Goal: Task Accomplishment & Management: Manage account settings

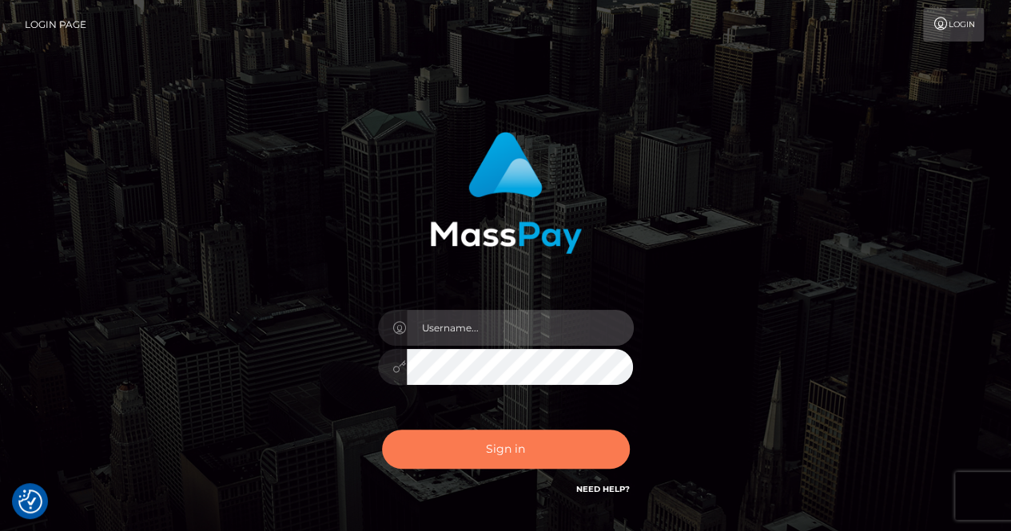
type input "renaoceo"
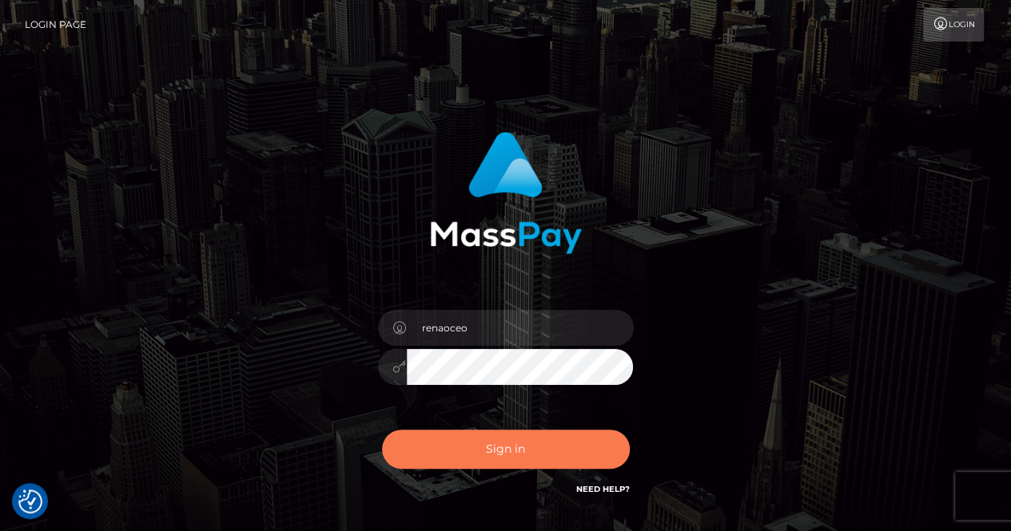
click at [499, 444] on button "Sign in" at bounding box center [506, 449] width 248 height 39
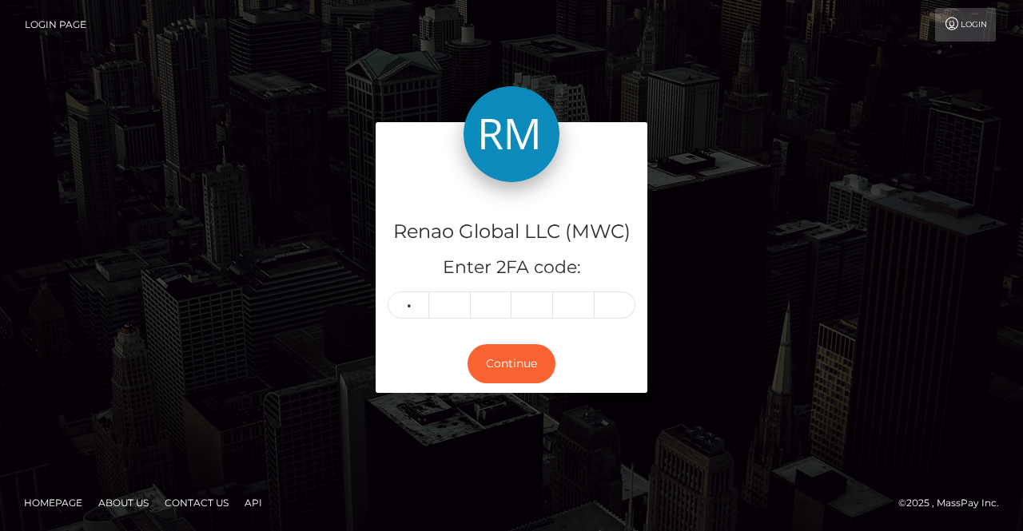
type input "6"
type input "3"
type input "6"
type input "7"
type input "4"
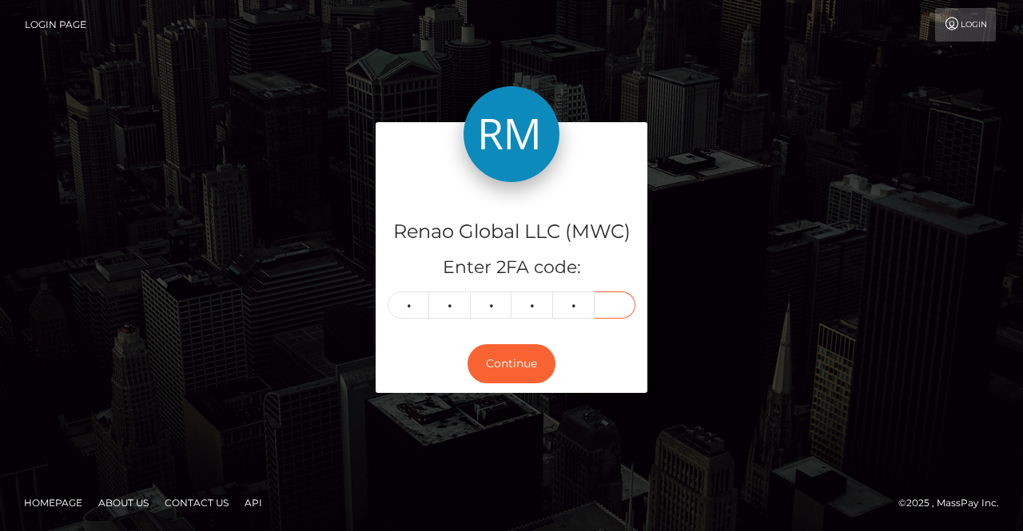
type input "2"
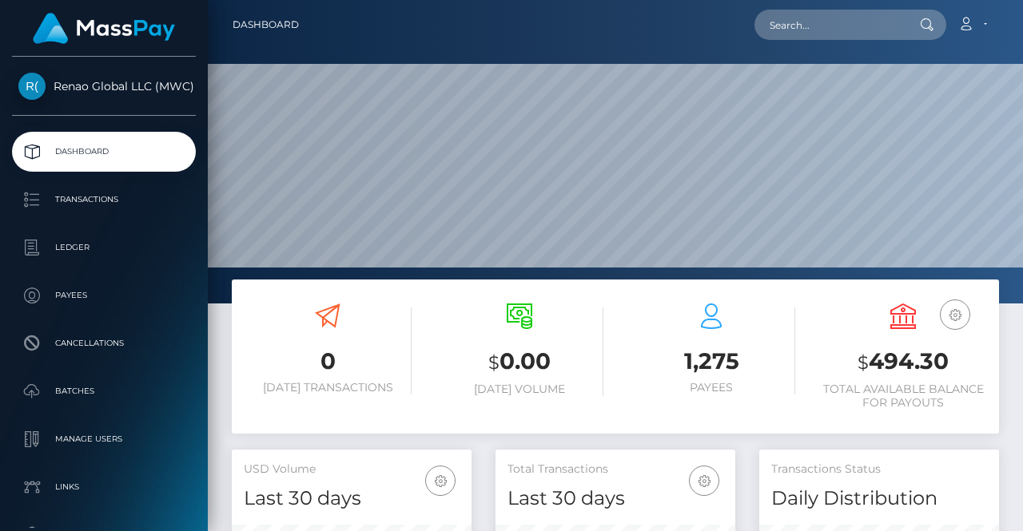
scroll to position [283, 240]
click at [988, 23] on link "Account" at bounding box center [971, 25] width 47 height 34
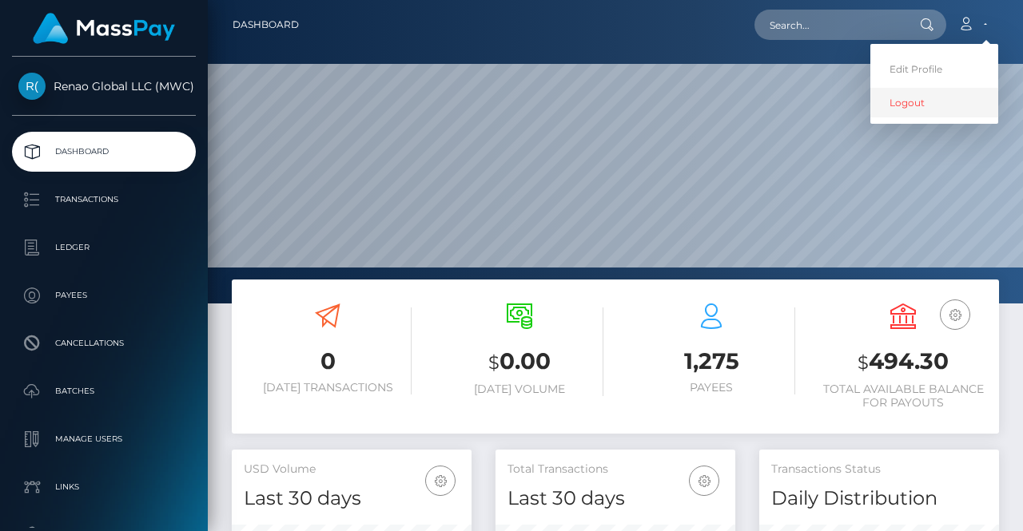
click at [918, 105] on link "Logout" at bounding box center [934, 103] width 128 height 30
